Goal: Task Accomplishment & Management: Manage account settings

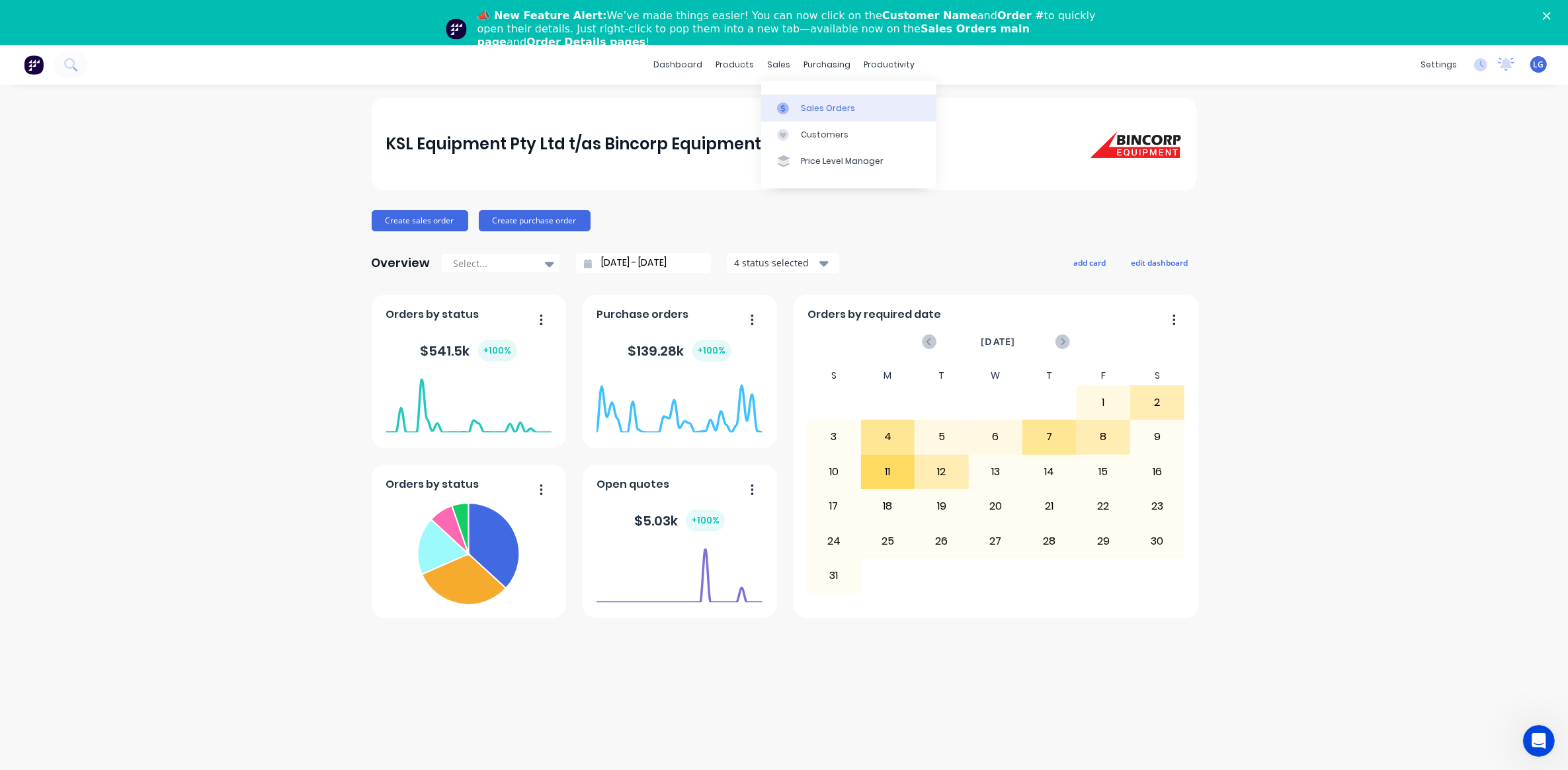
click at [806, 108] on div "Sales Orders" at bounding box center [829, 108] width 54 height 12
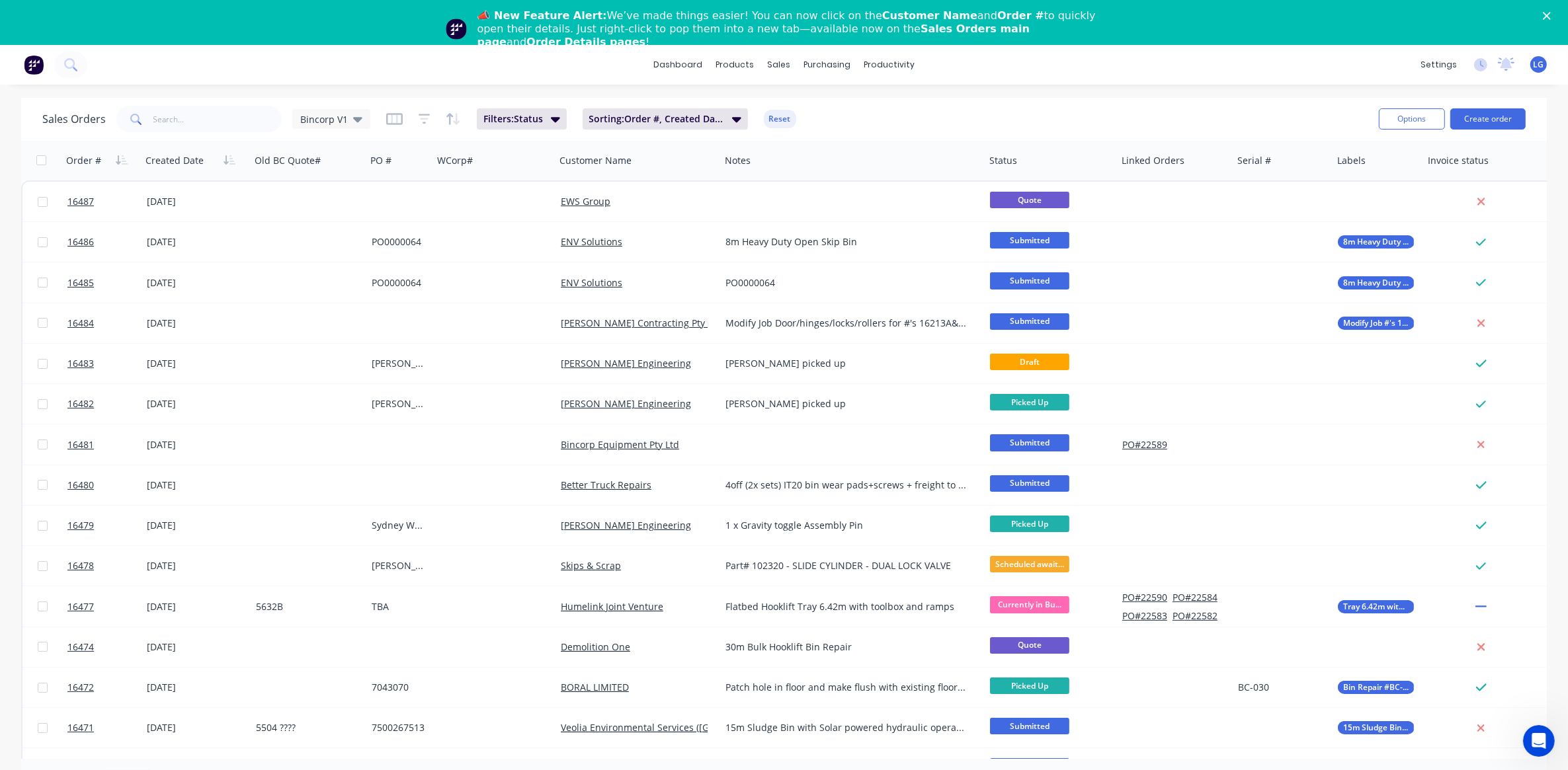
click at [1551, 15] on icon "Close" at bounding box center [1547, 15] width 8 height 8
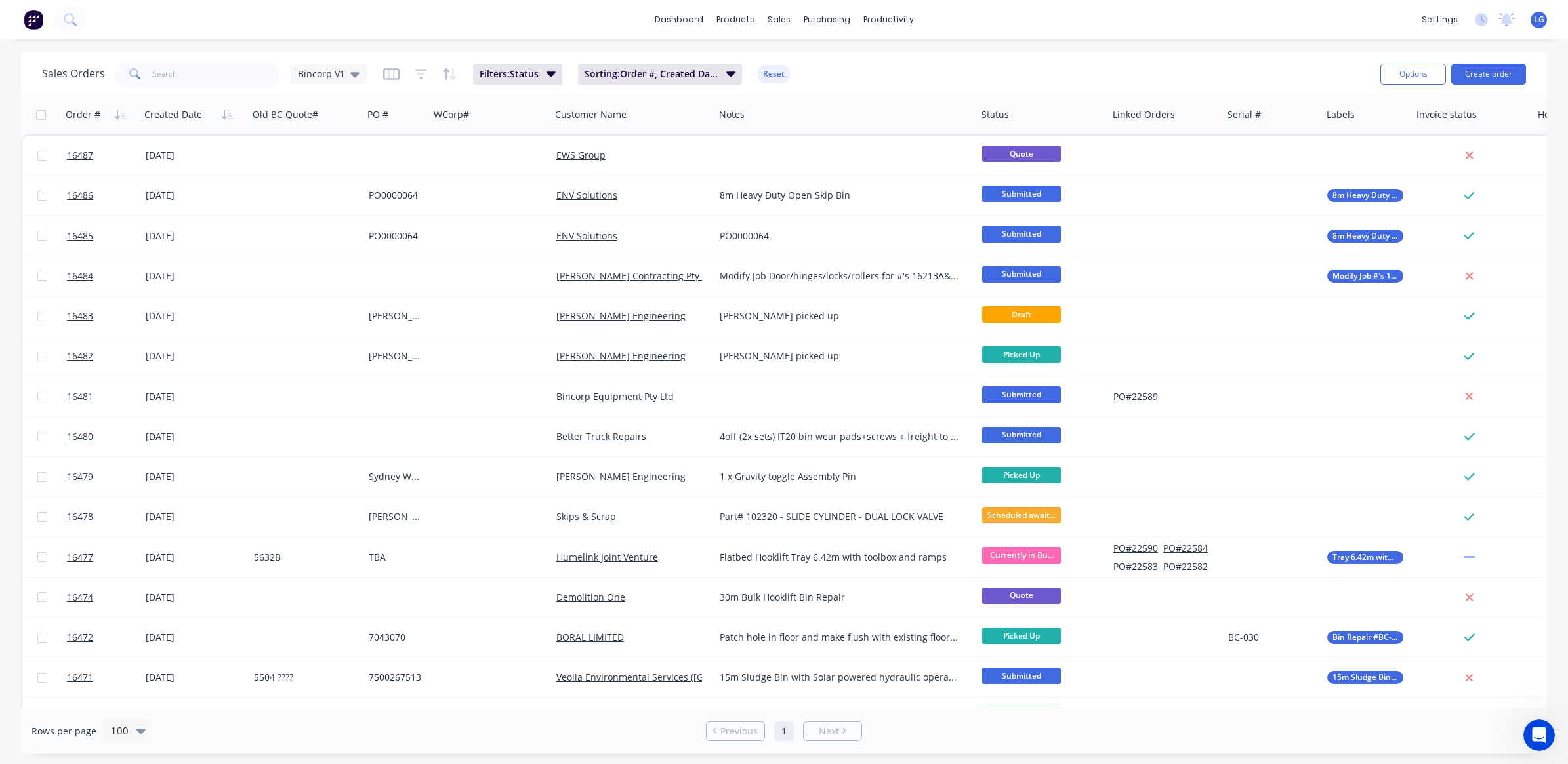
click at [1541, 22] on span "LG" at bounding box center [1540, 20] width 10 height 12
click at [1444, 161] on button "Sign out" at bounding box center [1457, 164] width 174 height 26
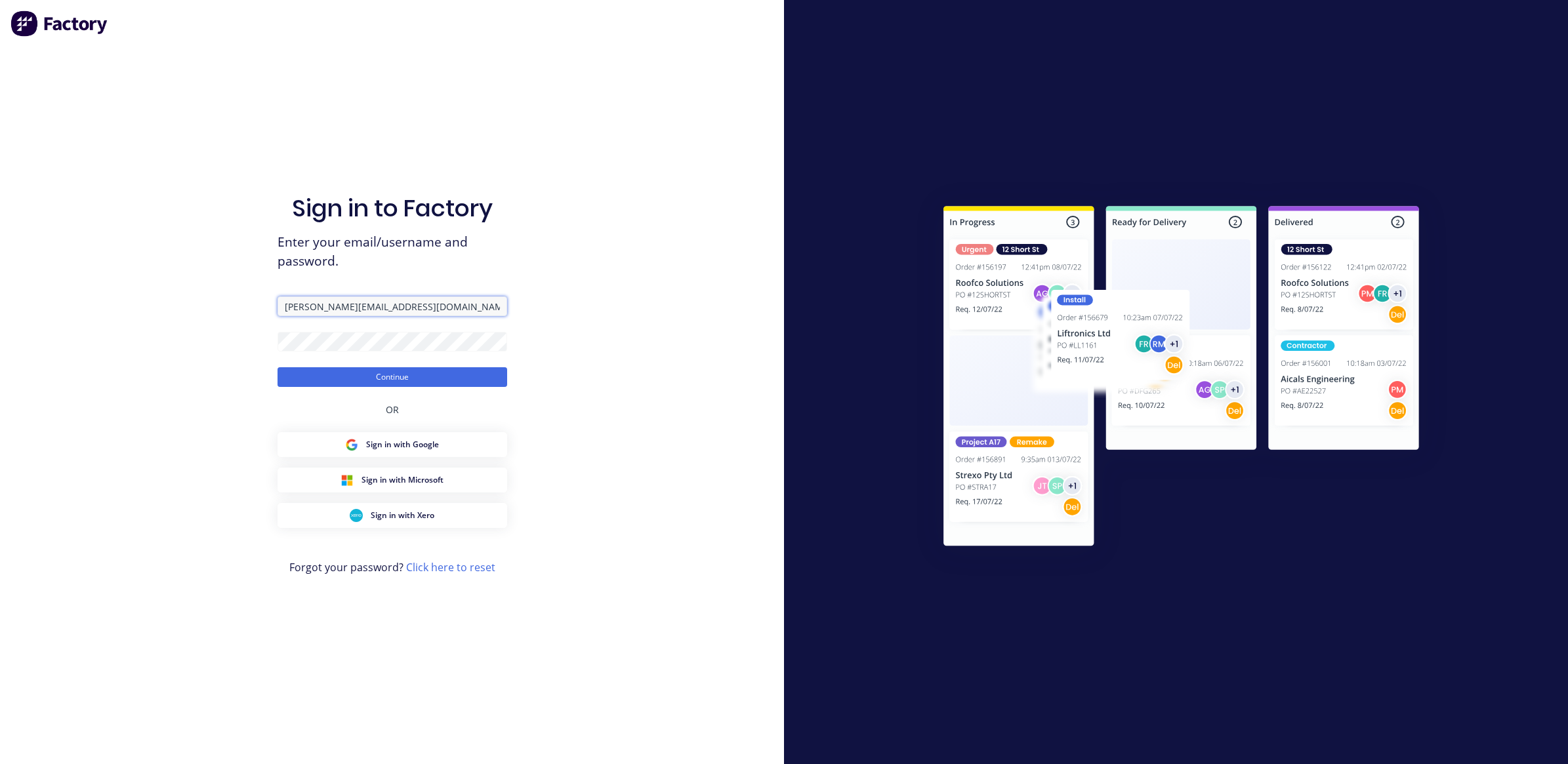
click at [351, 308] on input "[PERSON_NAME][EMAIL_ADDRESS][DOMAIN_NAME]" at bounding box center [392, 306] width 230 height 20
type input "[PERSON_NAME][EMAIL_ADDRESS][DOMAIN_NAME]"
click at [388, 379] on button "Continue" at bounding box center [392, 377] width 230 height 20
